Goal: Use online tool/utility: Use online tool/utility

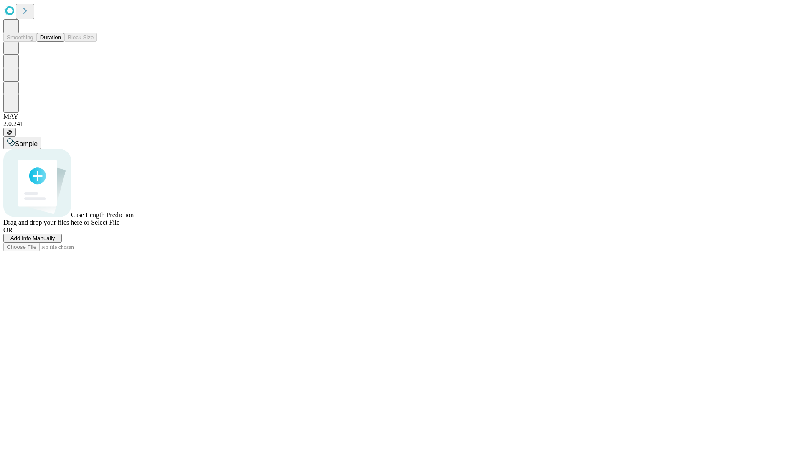
click at [61, 42] on button "Duration" at bounding box center [51, 37] width 28 height 9
click at [55, 242] on span "Add Info Manually" at bounding box center [32, 238] width 45 height 6
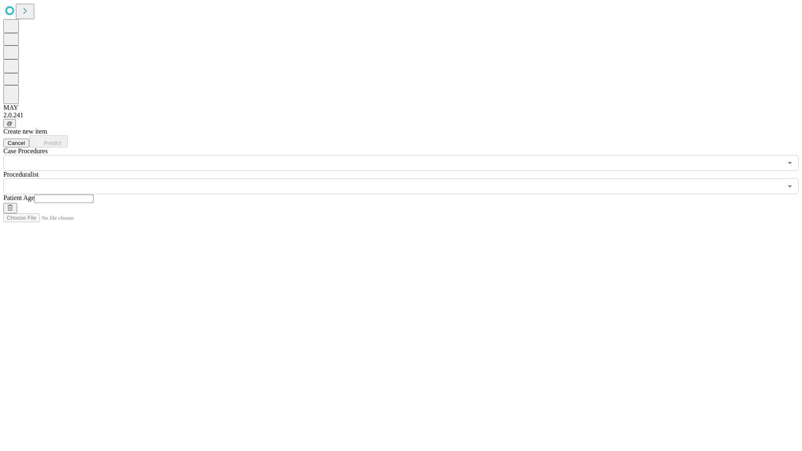
click at [94, 195] on input "text" at bounding box center [63, 199] width 59 height 8
type input "*"
click at [407, 178] on input "text" at bounding box center [392, 186] width 779 height 16
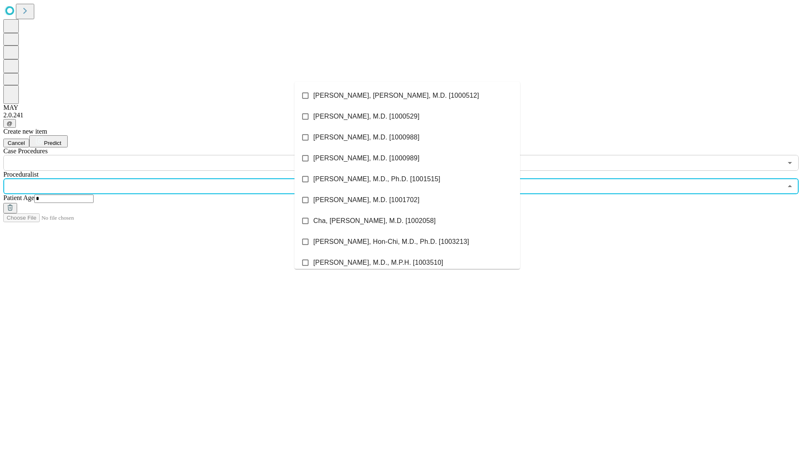
click at [407, 96] on li "[PERSON_NAME], [PERSON_NAME], M.D. [1000512]" at bounding box center [408, 95] width 226 height 21
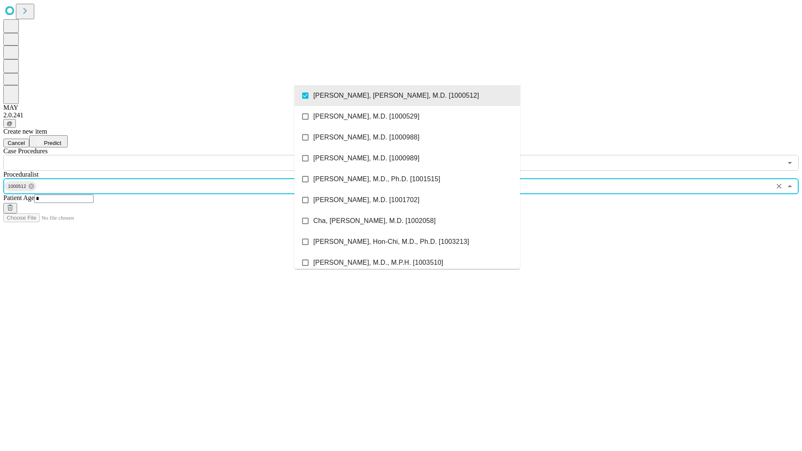
click at [175, 155] on input "text" at bounding box center [392, 163] width 779 height 16
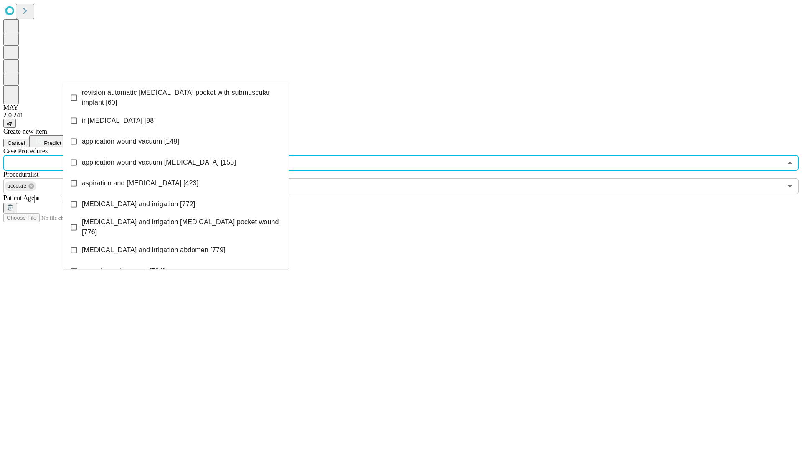
click at [176, 96] on span "revision automatic [MEDICAL_DATA] pocket with submuscular implant [60]" at bounding box center [182, 98] width 200 height 20
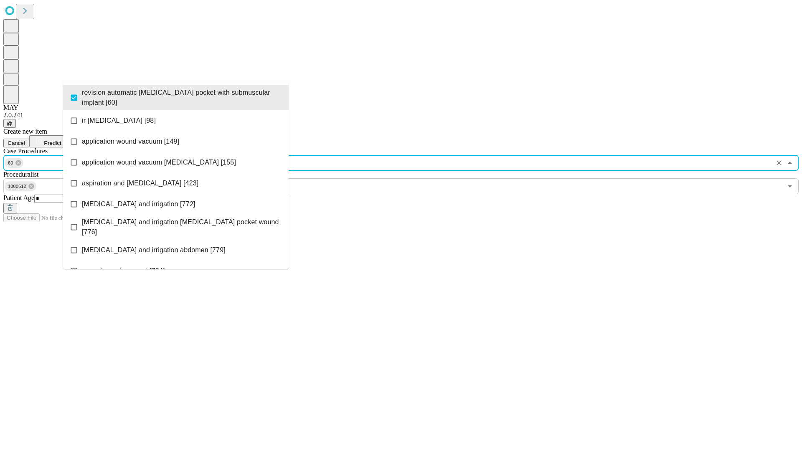
click at [61, 140] on span "Predict" at bounding box center [52, 143] width 17 height 6
